Goal: Information Seeking & Learning: Learn about a topic

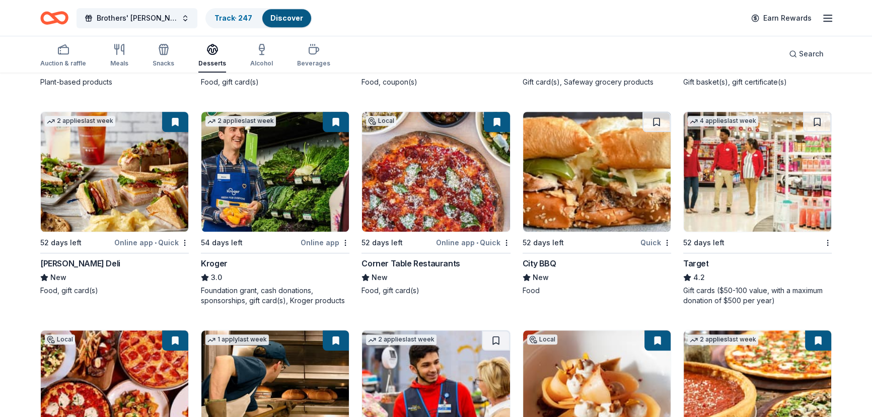
scroll to position [961, 0]
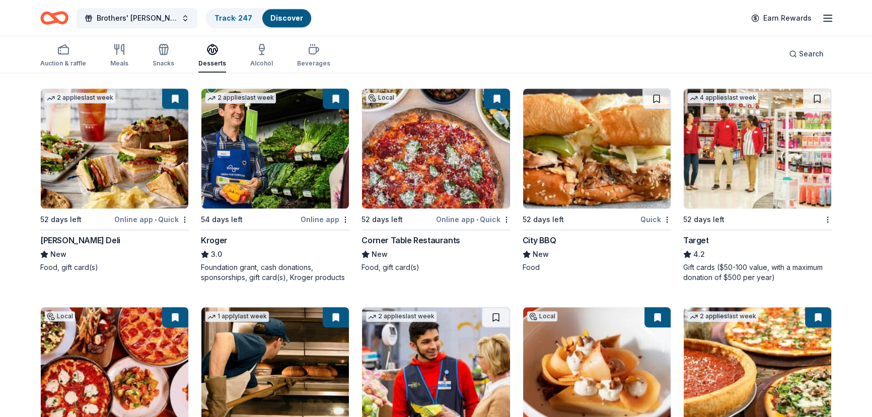
click at [388, 241] on div "Corner Table Restaurants" at bounding box center [411, 240] width 98 height 12
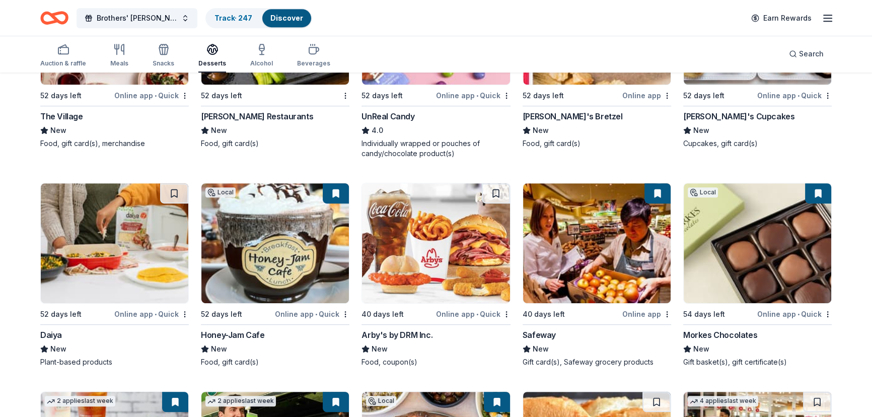
scroll to position [657, 0]
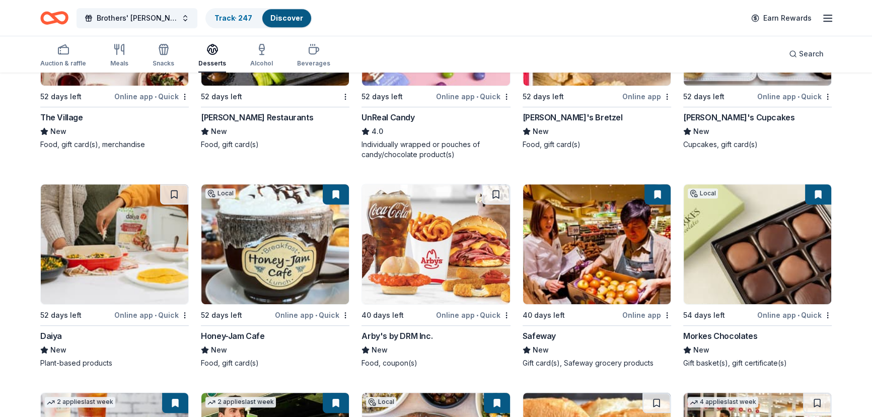
click at [246, 236] on img at bounding box center [275, 244] width 148 height 120
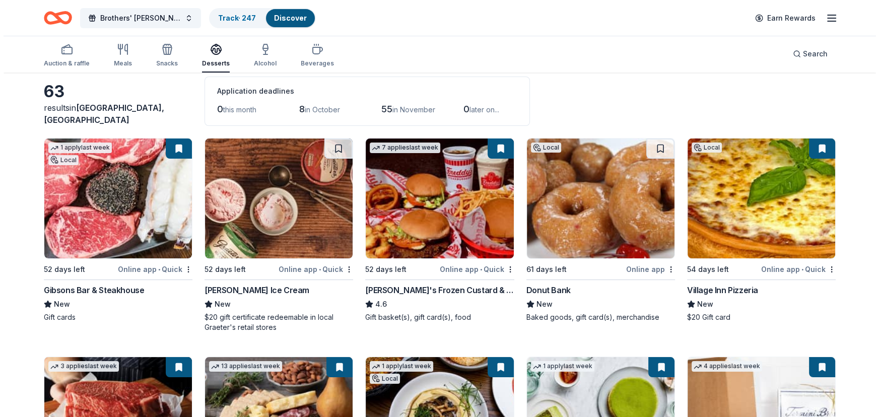
scroll to position [0, 0]
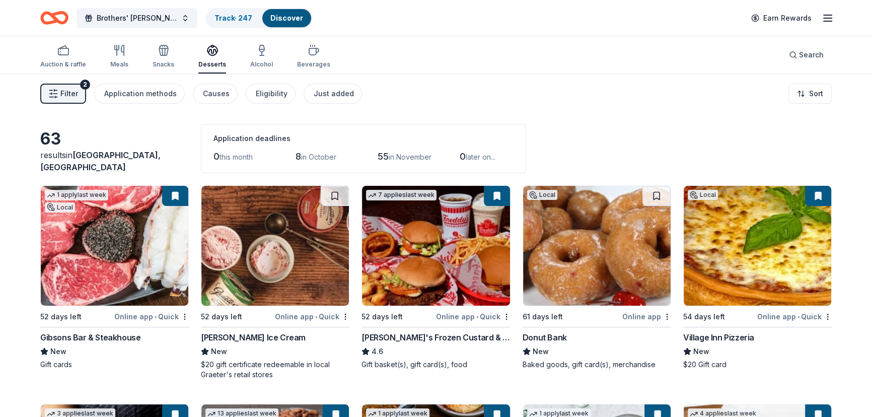
click at [77, 94] on span "Filter" at bounding box center [69, 94] width 18 height 12
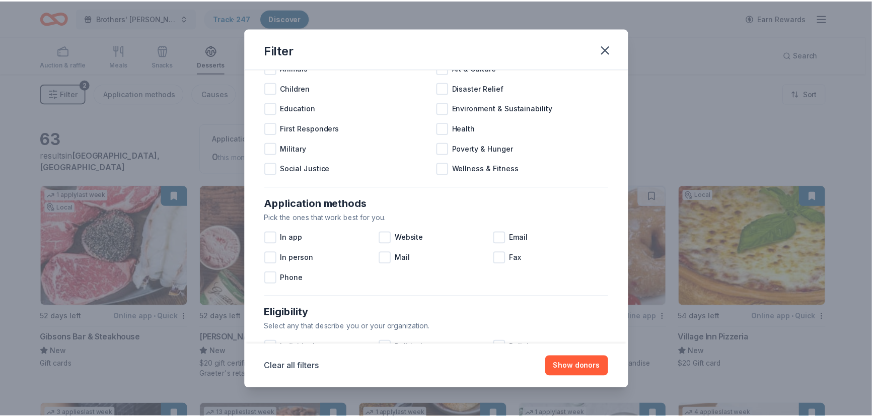
scroll to position [183, 0]
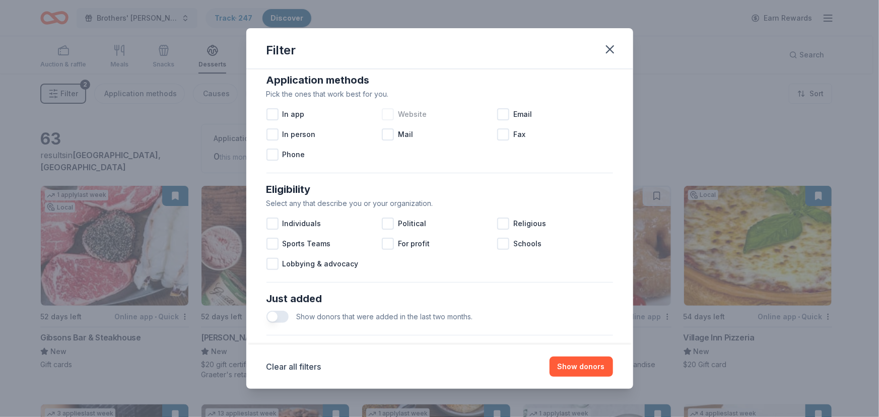
click at [387, 115] on div at bounding box center [388, 114] width 12 height 12
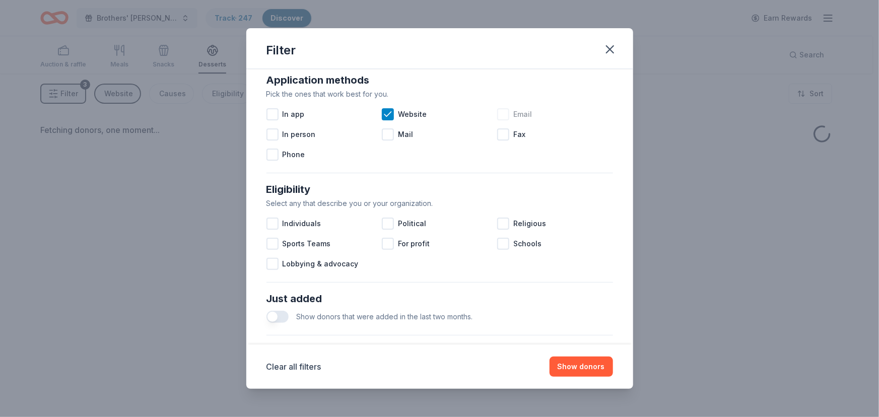
click at [497, 111] on div at bounding box center [503, 114] width 12 height 12
click at [590, 377] on button "Show donors" at bounding box center [580, 367] width 63 height 20
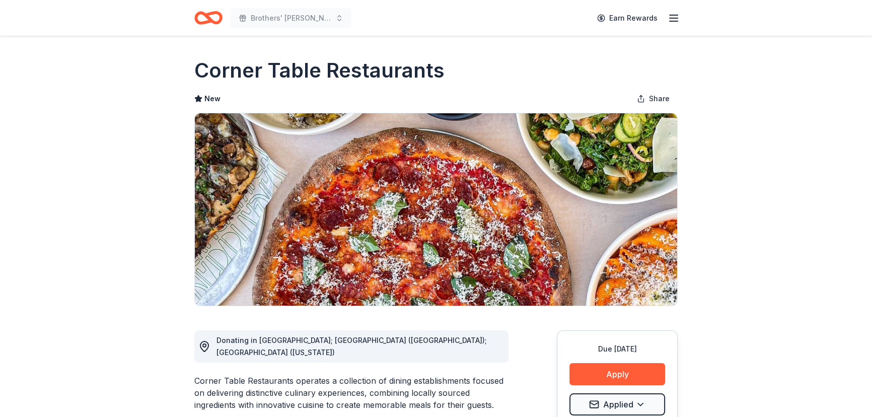
click at [197, 20] on icon "Home" at bounding box center [204, 18] width 16 height 10
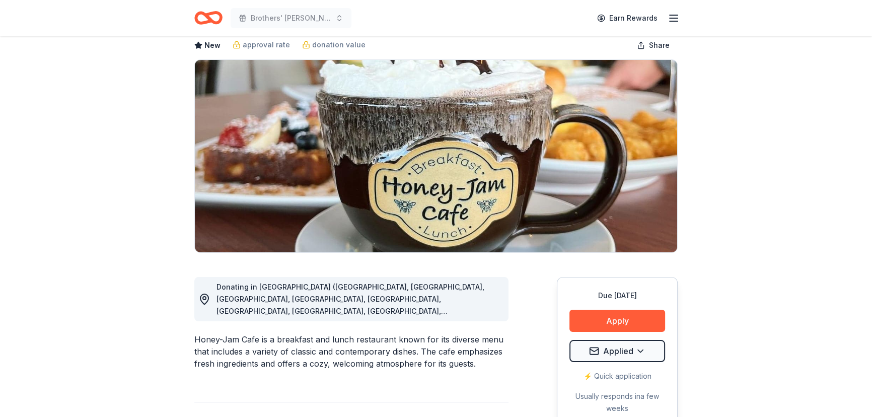
scroll to position [183, 0]
